Goal: Subscribe to service/newsletter

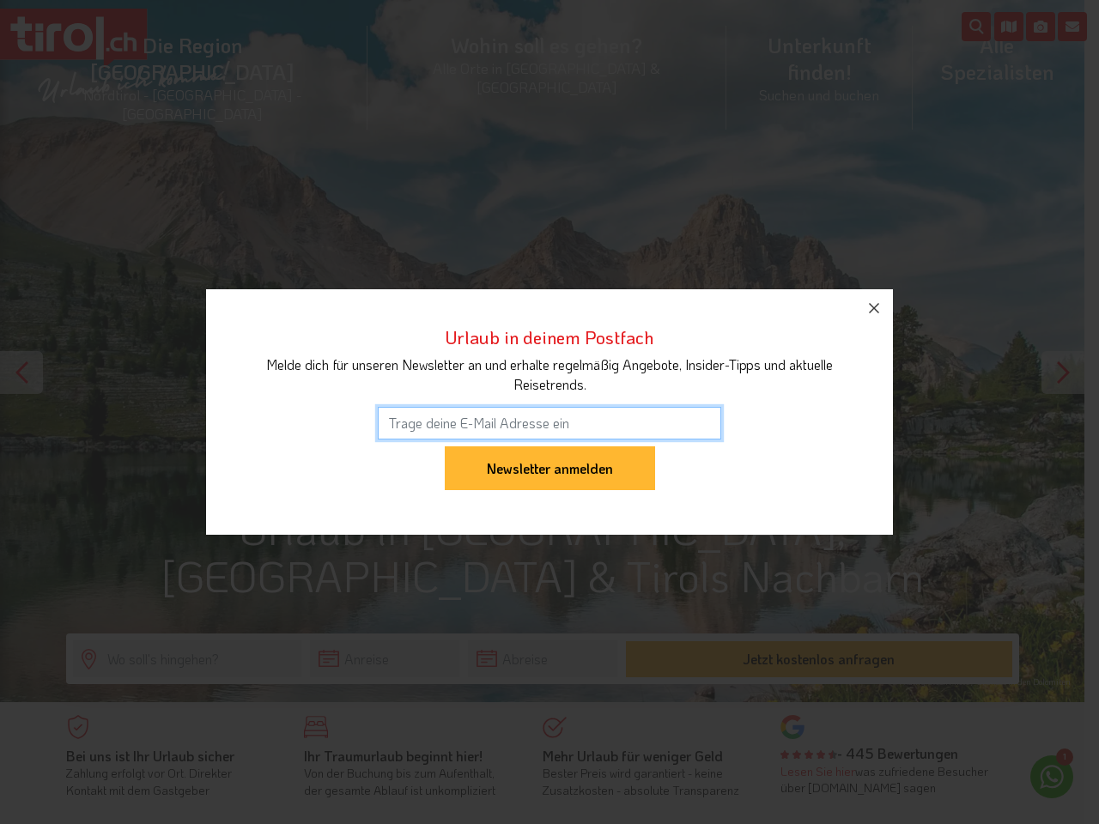
click at [549, 412] on input "email" at bounding box center [549, 423] width 343 height 33
click at [549, 446] on input "Newsletter anmelden" at bounding box center [550, 468] width 210 height 45
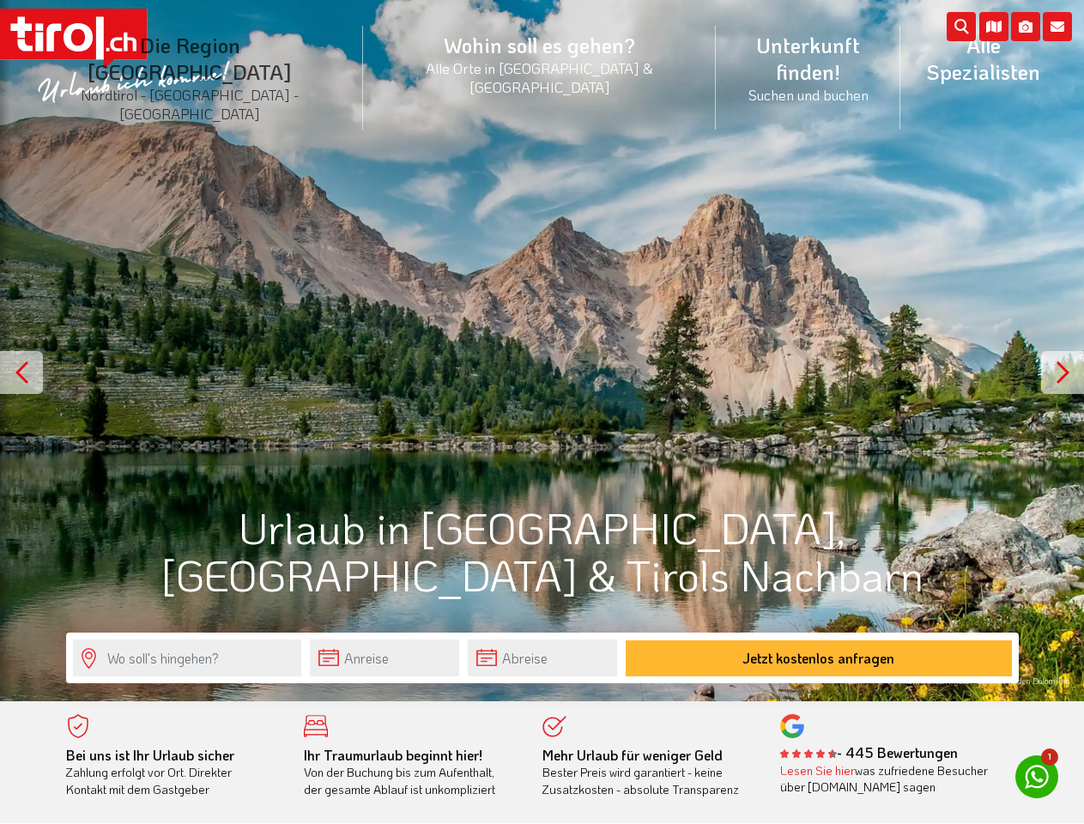
click at [228, 54] on li "Die Region Tirol Nordtirol - Südtirol - Osttirol Tirol/Nordtirol Tirol/Nordtiro…" at bounding box center [190, 78] width 346 height 130
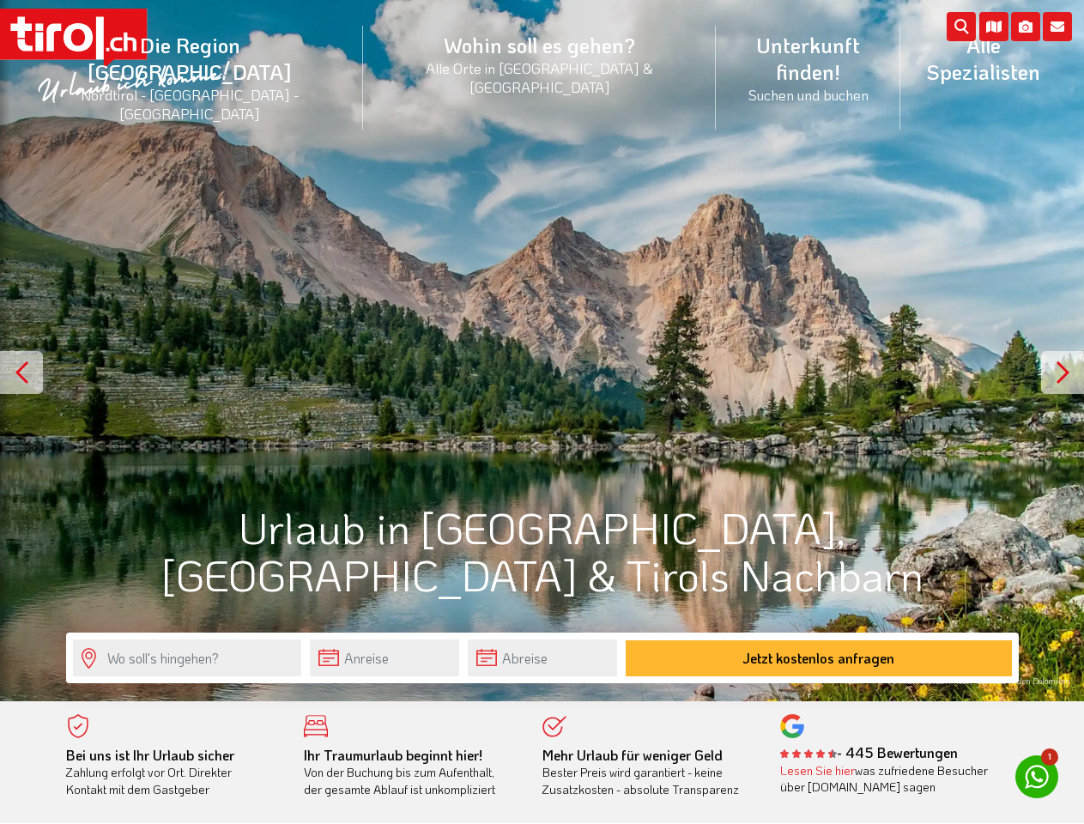
click at [1057, 27] on icon at bounding box center [1057, 26] width 29 height 29
click at [1026, 27] on icon at bounding box center [1025, 26] width 29 height 29
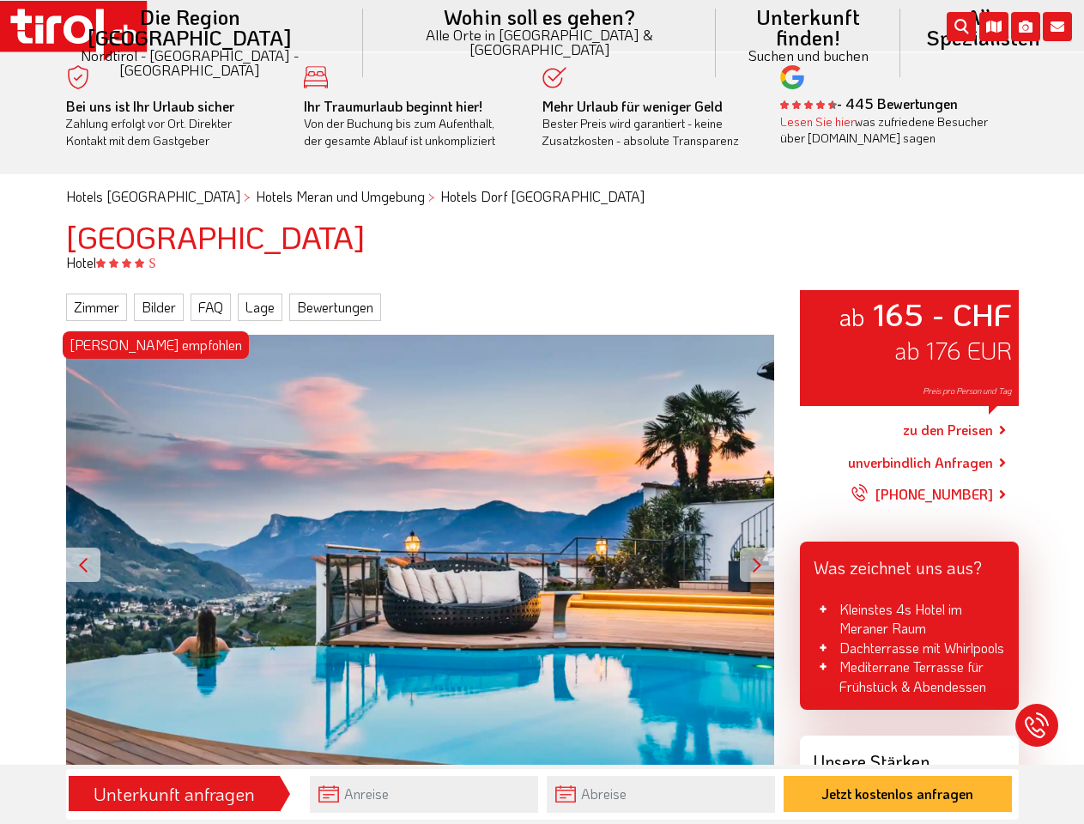
click at [228, 25] on li "Die Region Tirol Nordtirol - Südtirol - Osttirol Tirol/Nordtirol Tirol/Nordtiro…" at bounding box center [190, 43] width 346 height 86
click at [1057, 27] on icon at bounding box center [1057, 26] width 29 height 29
